Goal: Check status: Check status

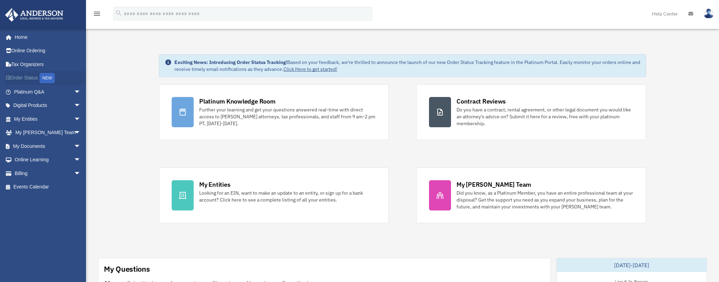
click at [31, 79] on link "Order Status NEW" at bounding box center [48, 78] width 86 height 14
click at [22, 117] on link "My Entities arrow_drop_down" at bounding box center [48, 119] width 86 height 14
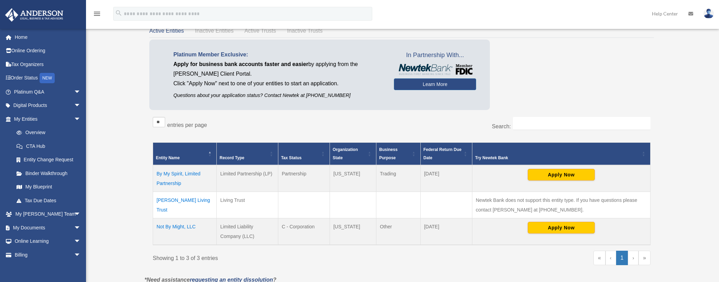
scroll to position [69, 0]
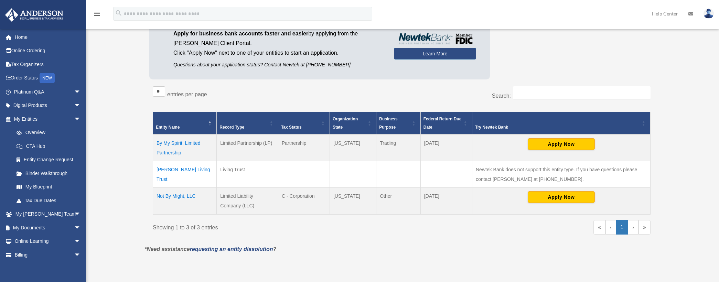
click at [182, 197] on td "Not By Might, LLC" at bounding box center [185, 201] width 64 height 27
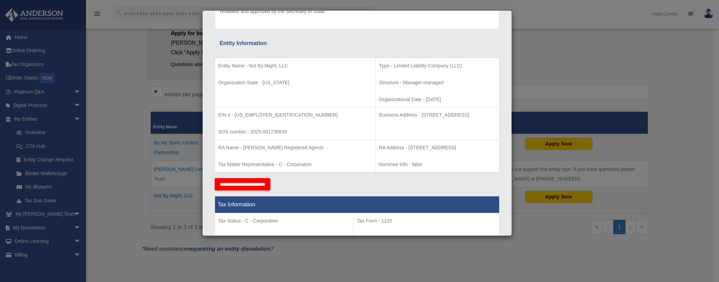
scroll to position [0, 0]
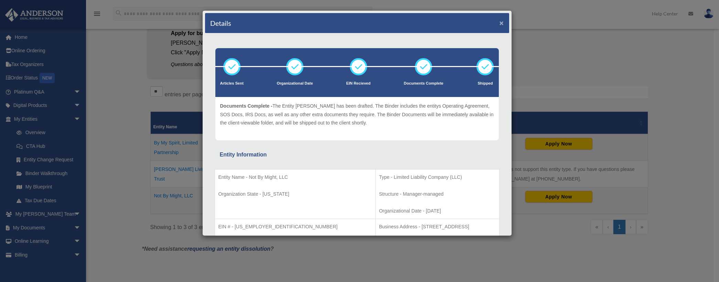
click at [500, 24] on button "×" at bounding box center [502, 22] width 4 height 7
